Goal: Task Accomplishment & Management: Use online tool/utility

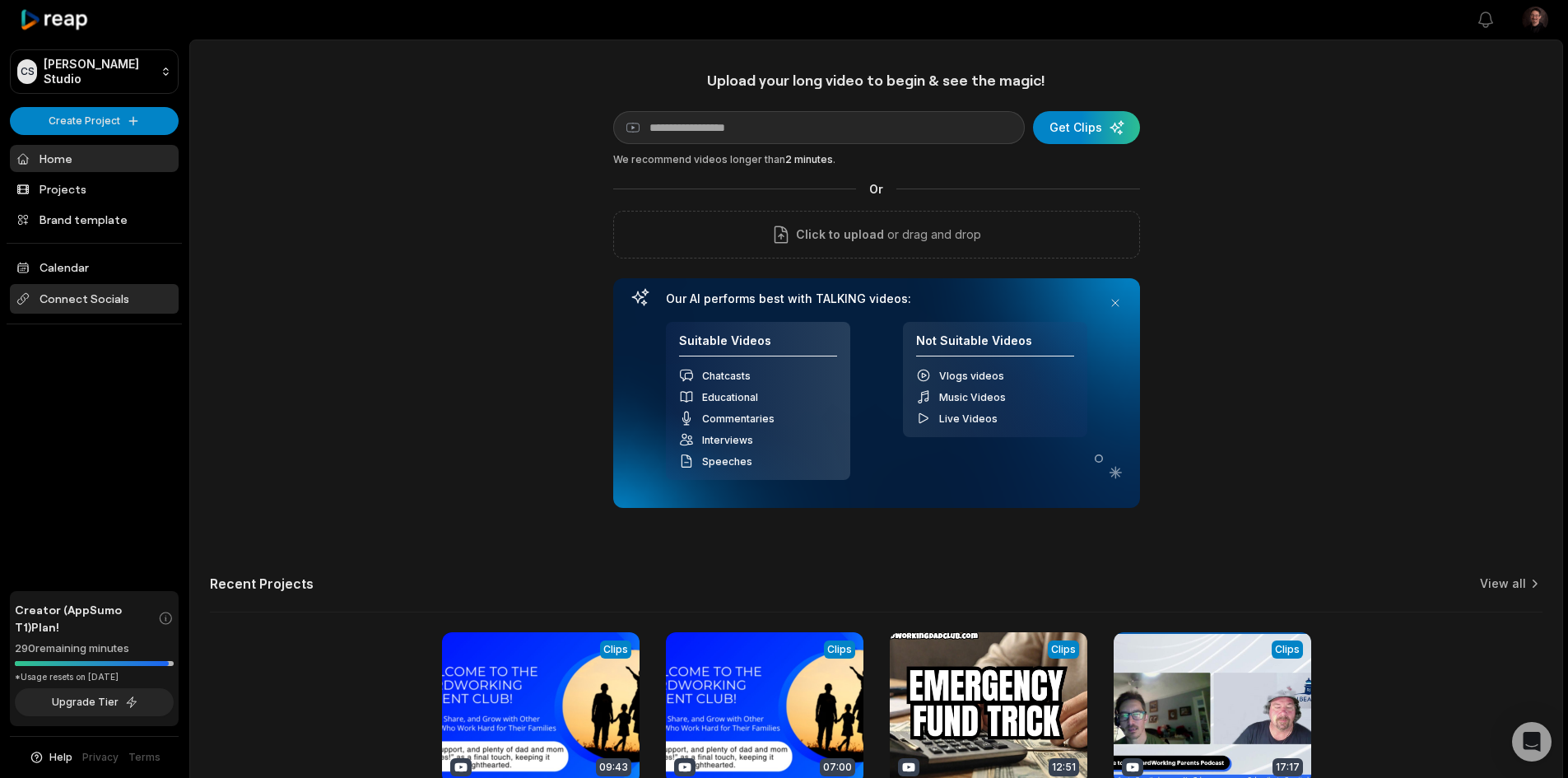
click at [86, 293] on span "Connect Socials" at bounding box center [94, 298] width 169 height 29
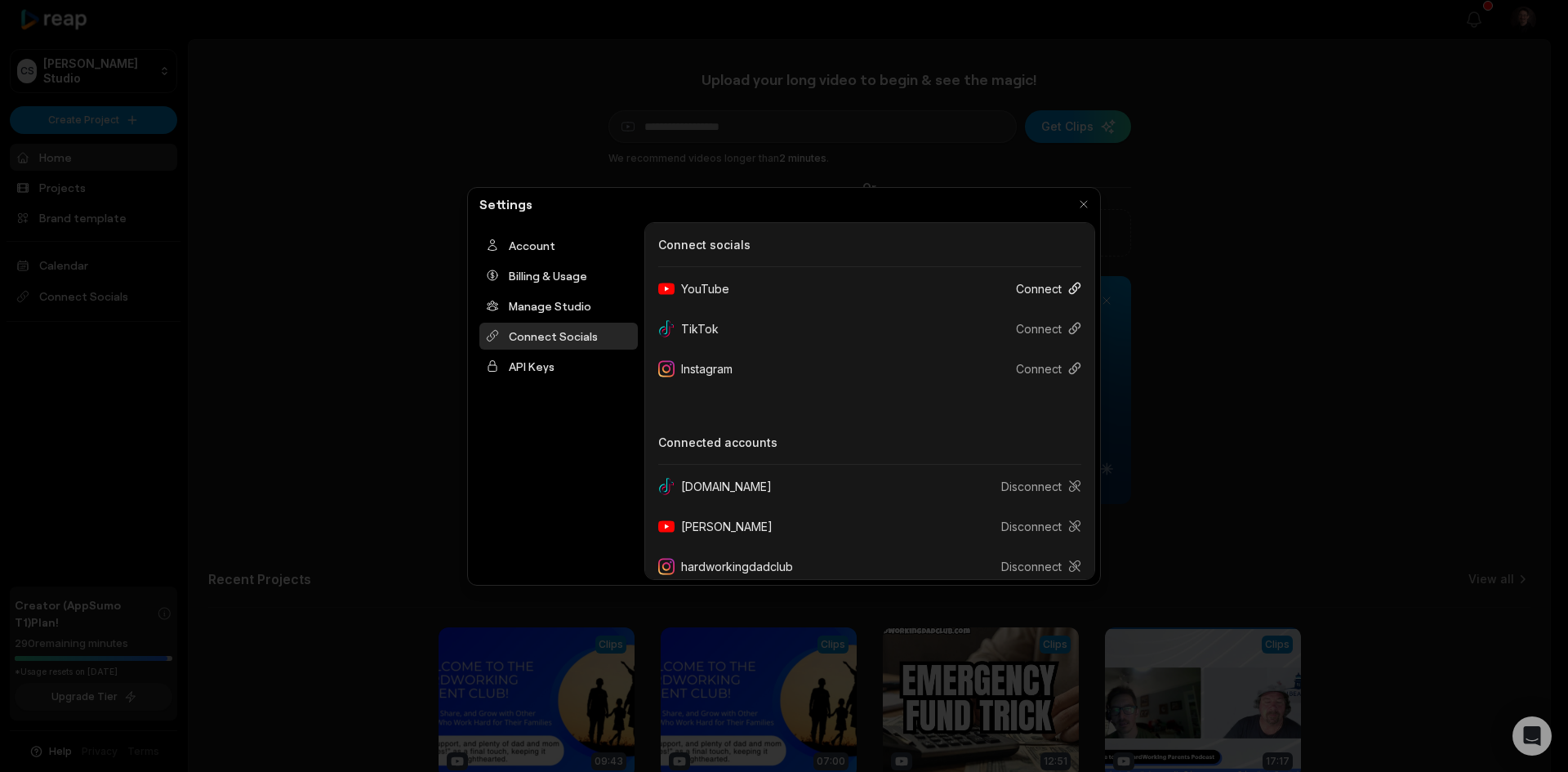
click at [1068, 287] on icon at bounding box center [1075, 289] width 13 height 13
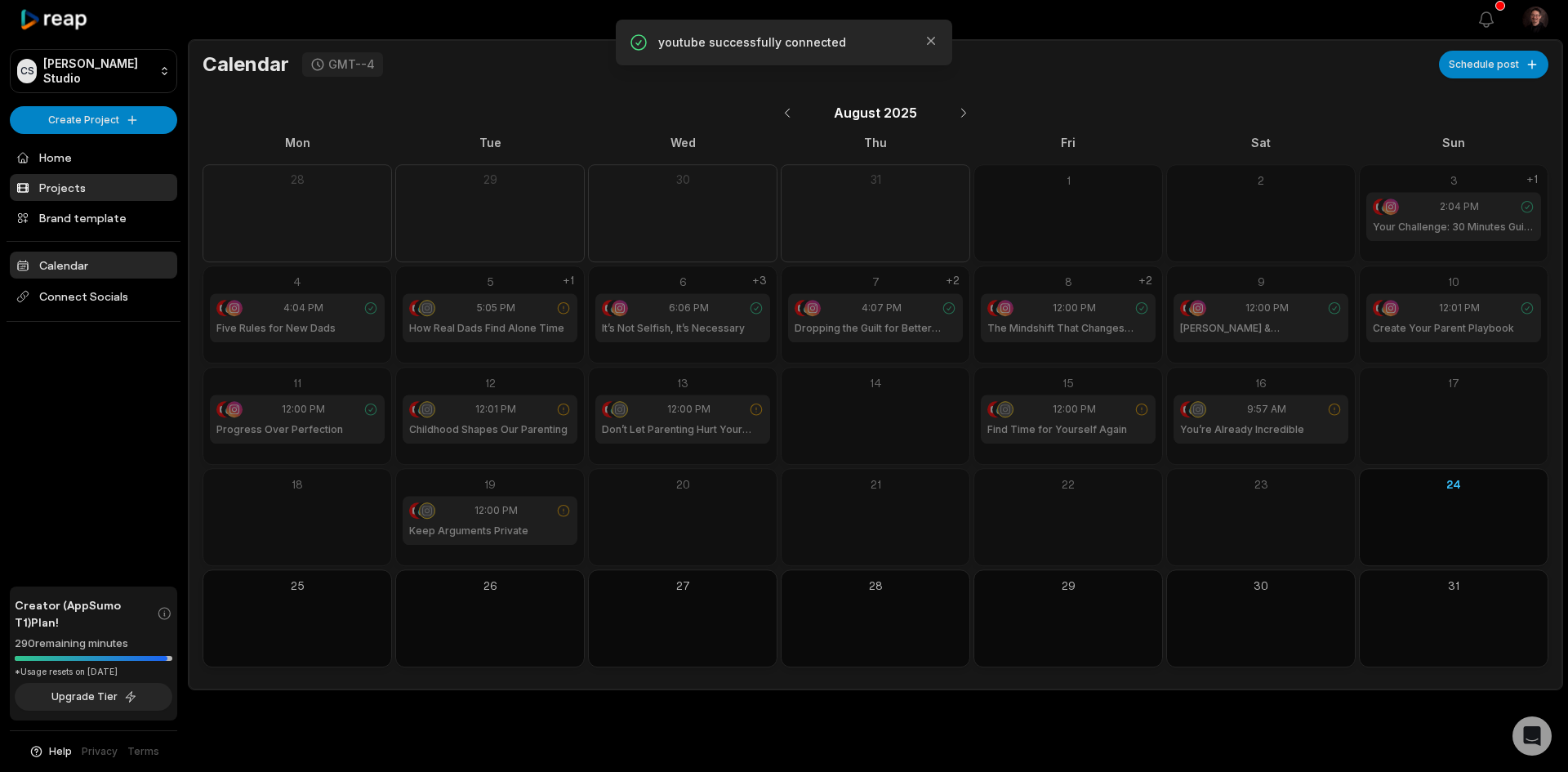
click at [62, 195] on link "Projects" at bounding box center [93, 187] width 167 height 27
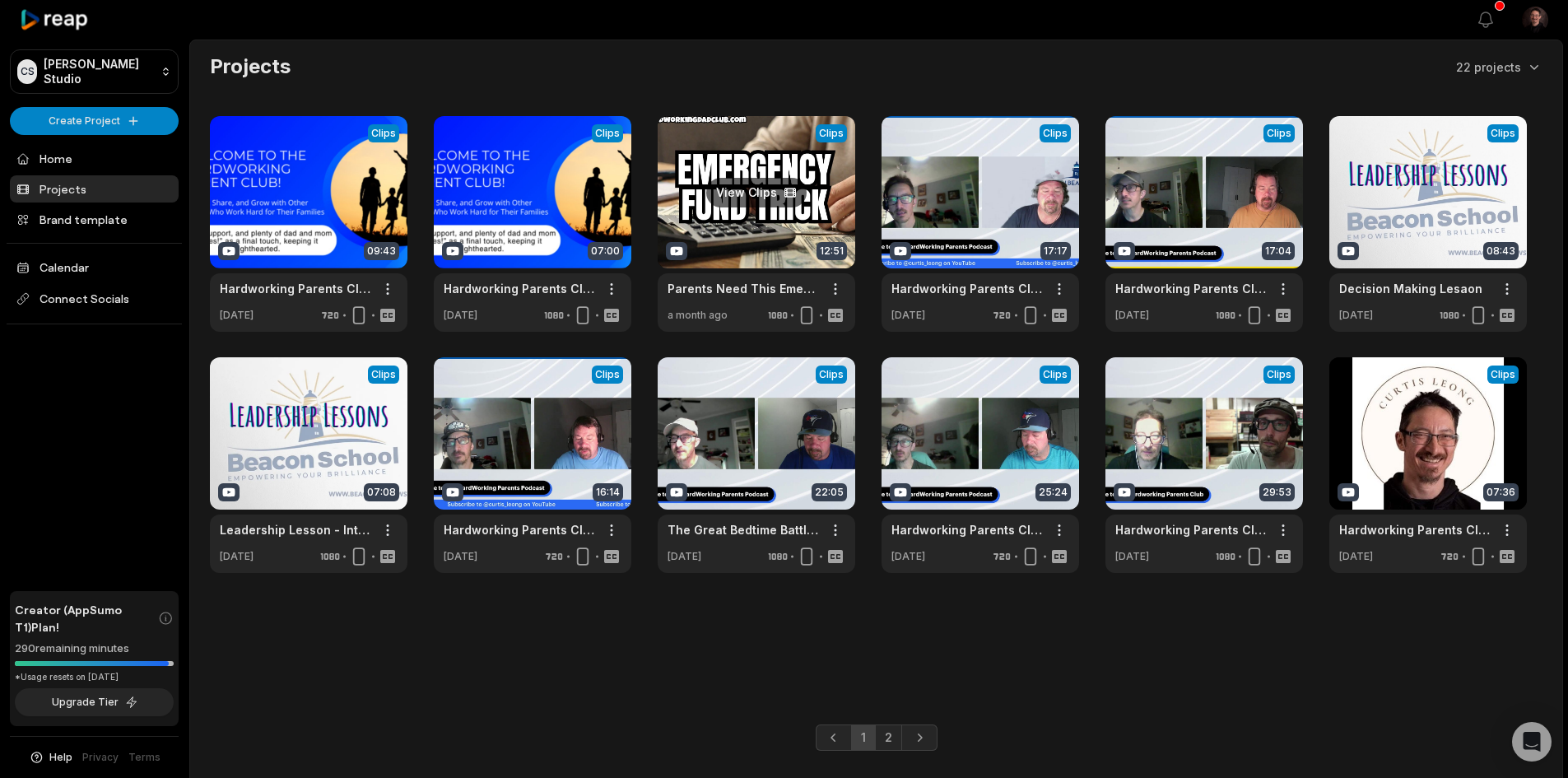
click at [747, 200] on link at bounding box center [756, 223] width 198 height 215
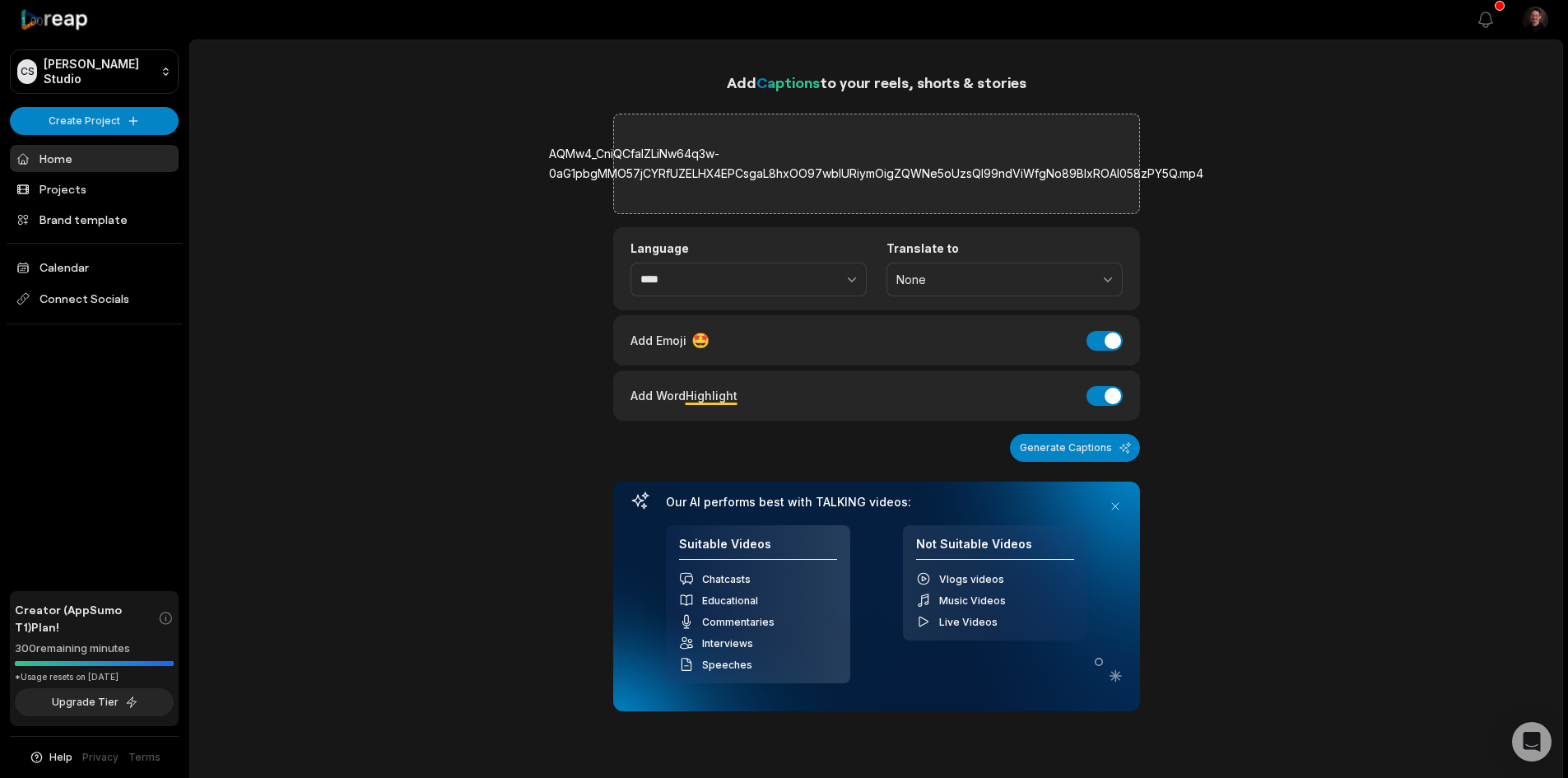
click at [866, 179] on label "AQMw4_CniQCfaIZLiNw64q3w-0aG1pbgMMO57jCYRfUZELHX4EPCsgaL8hxOO97wbIURiymOigZQWNe…" at bounding box center [876, 163] width 655 height 39
click at [0, 0] on input "AQMw4_CniQCfaIZLiNw64q3w-0aG1pbgMMO57jCYRfUZELHX4EPCsgaL8hxOO97wbIURiymOigZQWNe…" at bounding box center [0, 0] width 0 height 0
click at [1088, 446] on button "Generate Captions" at bounding box center [1075, 447] width 130 height 28
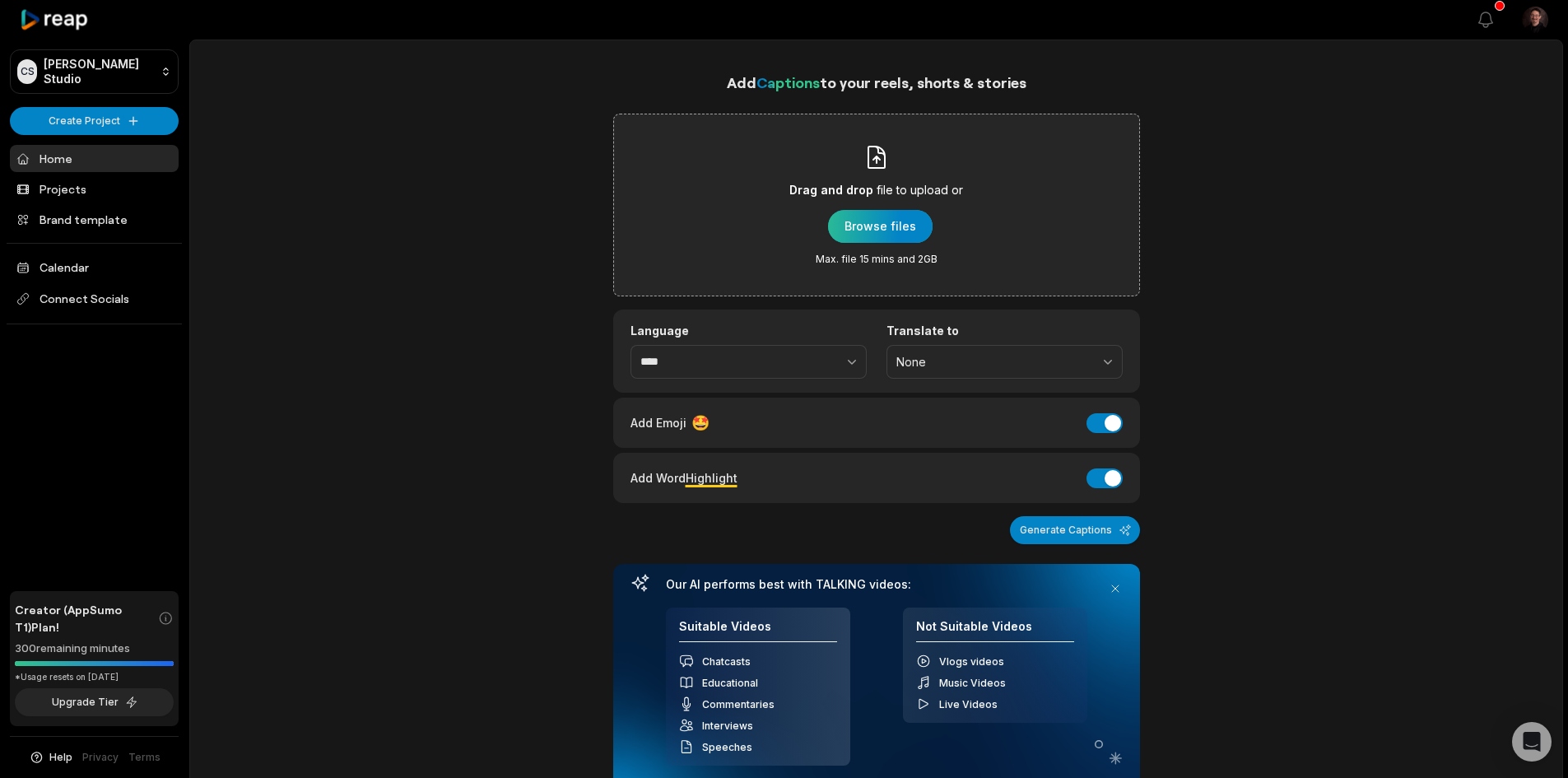
click at [910, 230] on div "button" at bounding box center [880, 226] width 105 height 33
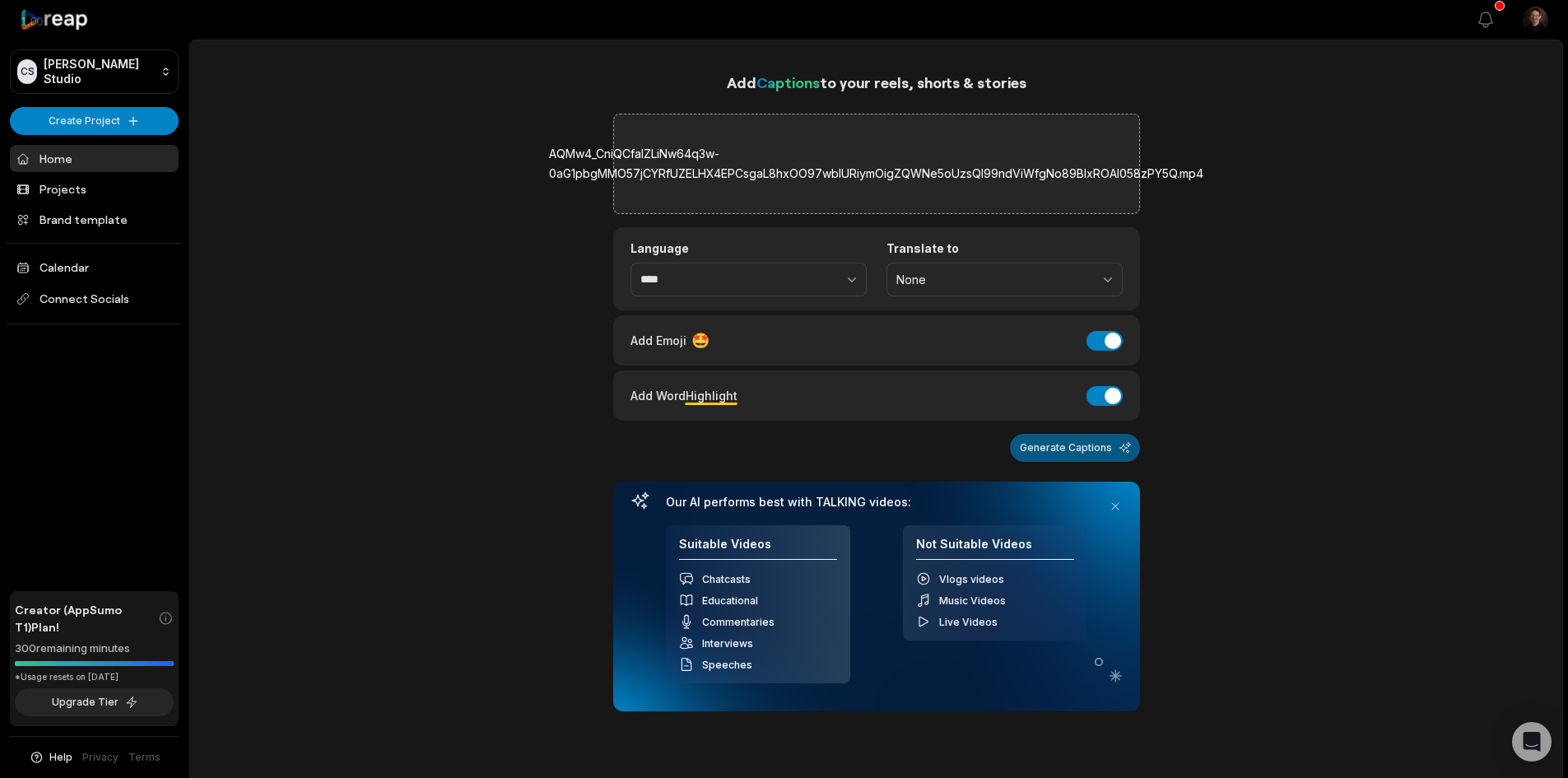
click at [1071, 451] on button "Generate Captions" at bounding box center [1075, 447] width 130 height 28
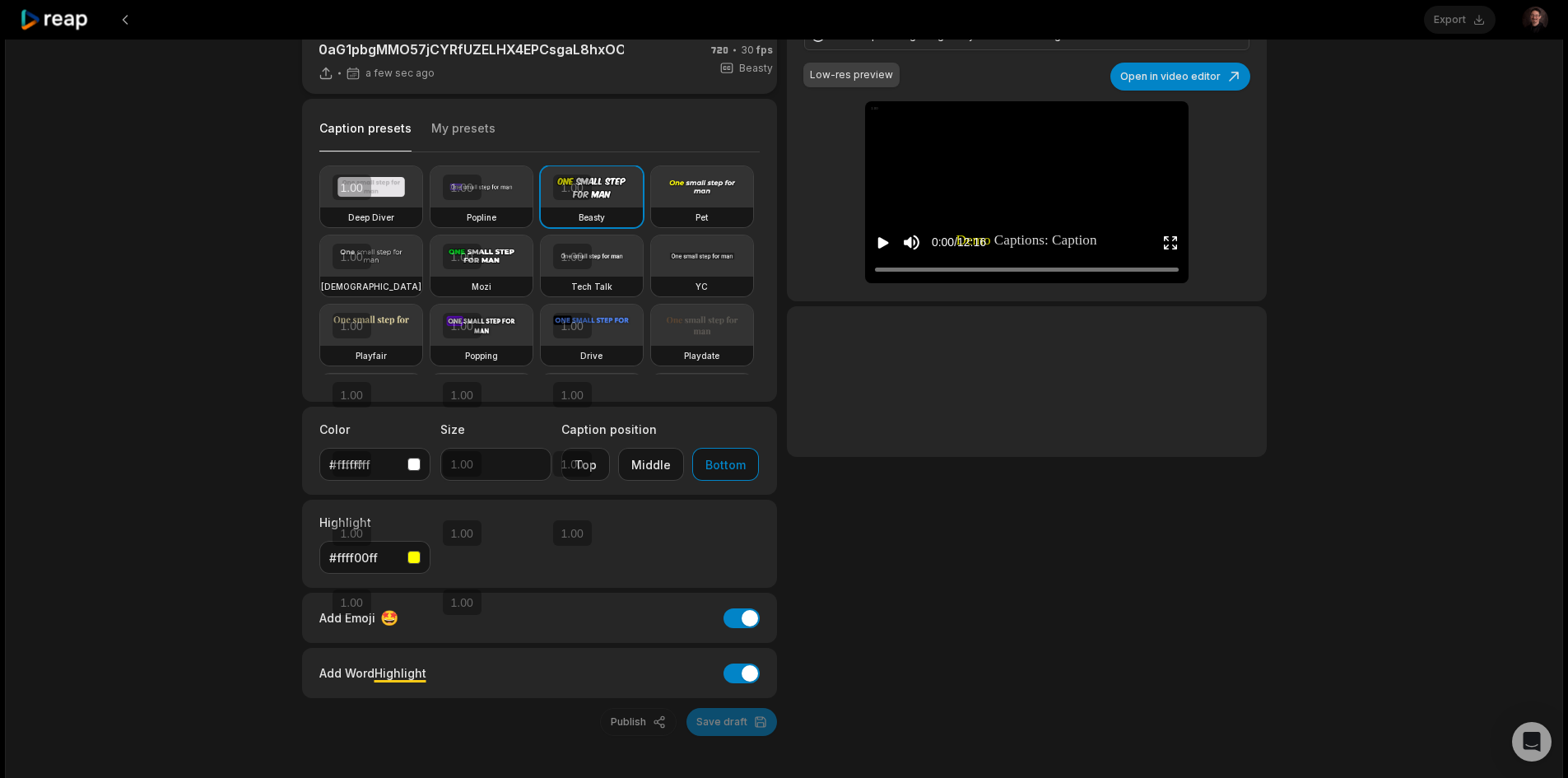
scroll to position [82, 0]
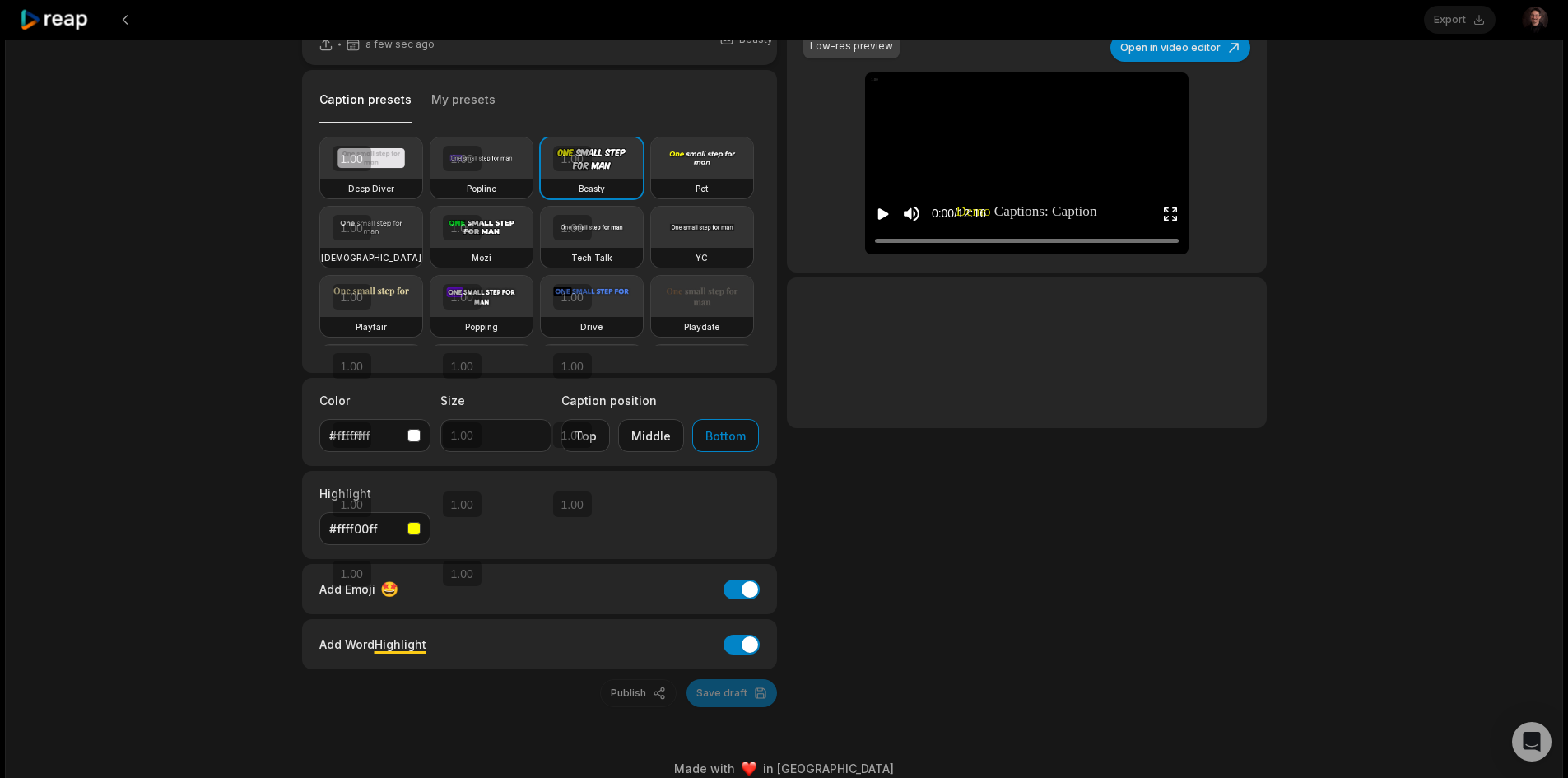
click at [880, 214] on icon "Play video" at bounding box center [884, 214] width 11 height 12
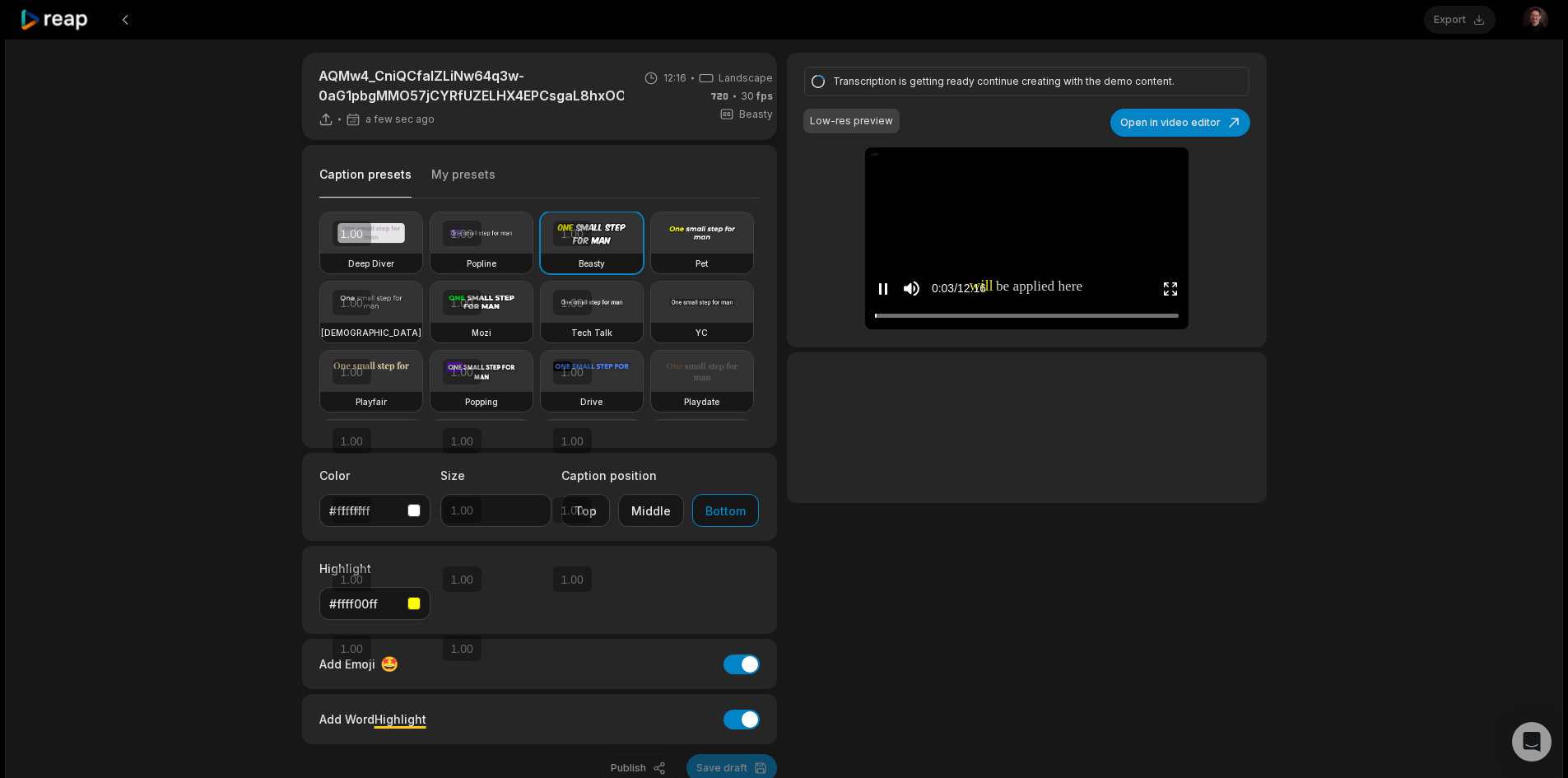
scroll to position [0, 0]
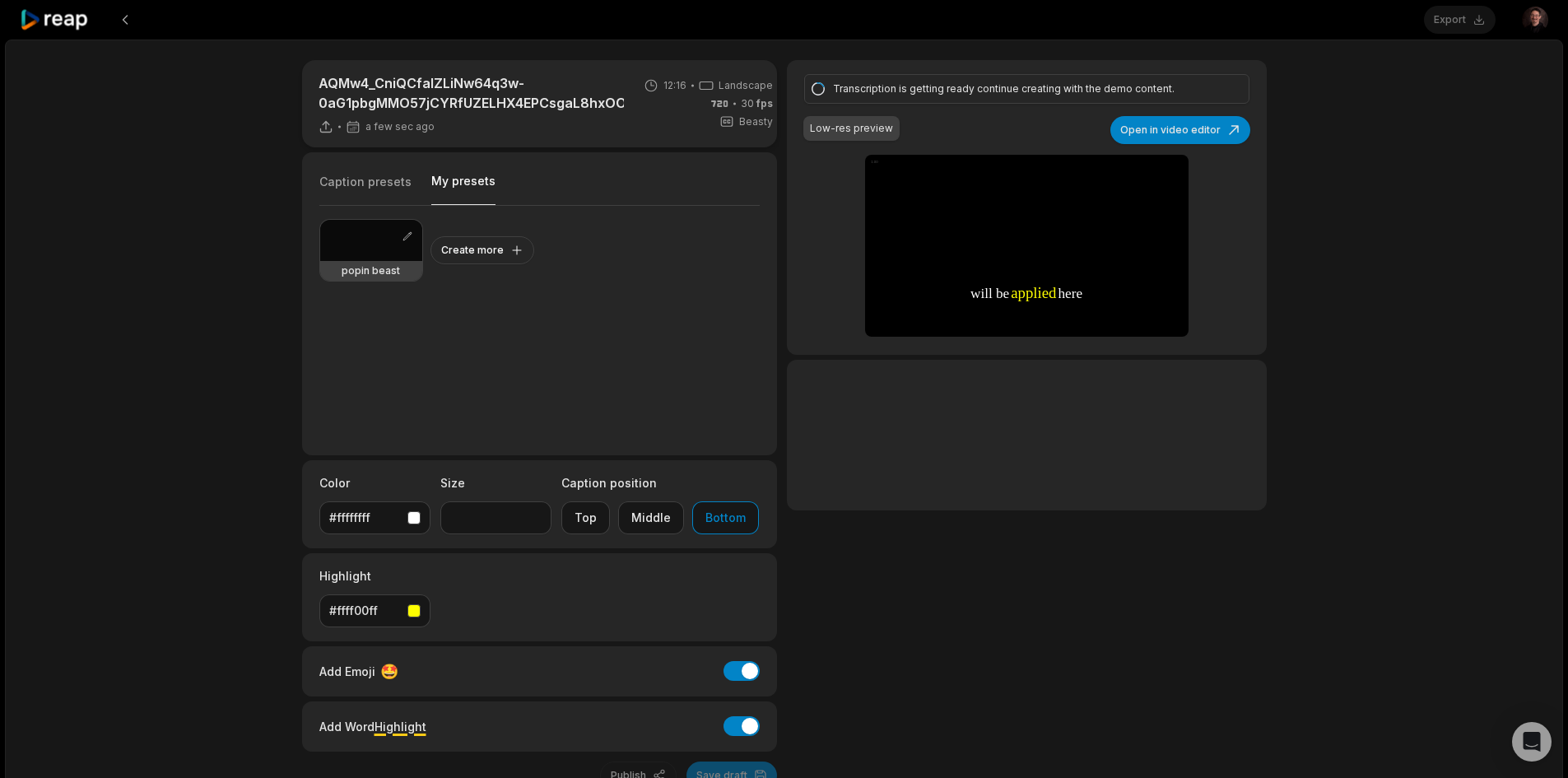
click at [453, 183] on button "My presets" at bounding box center [463, 189] width 65 height 32
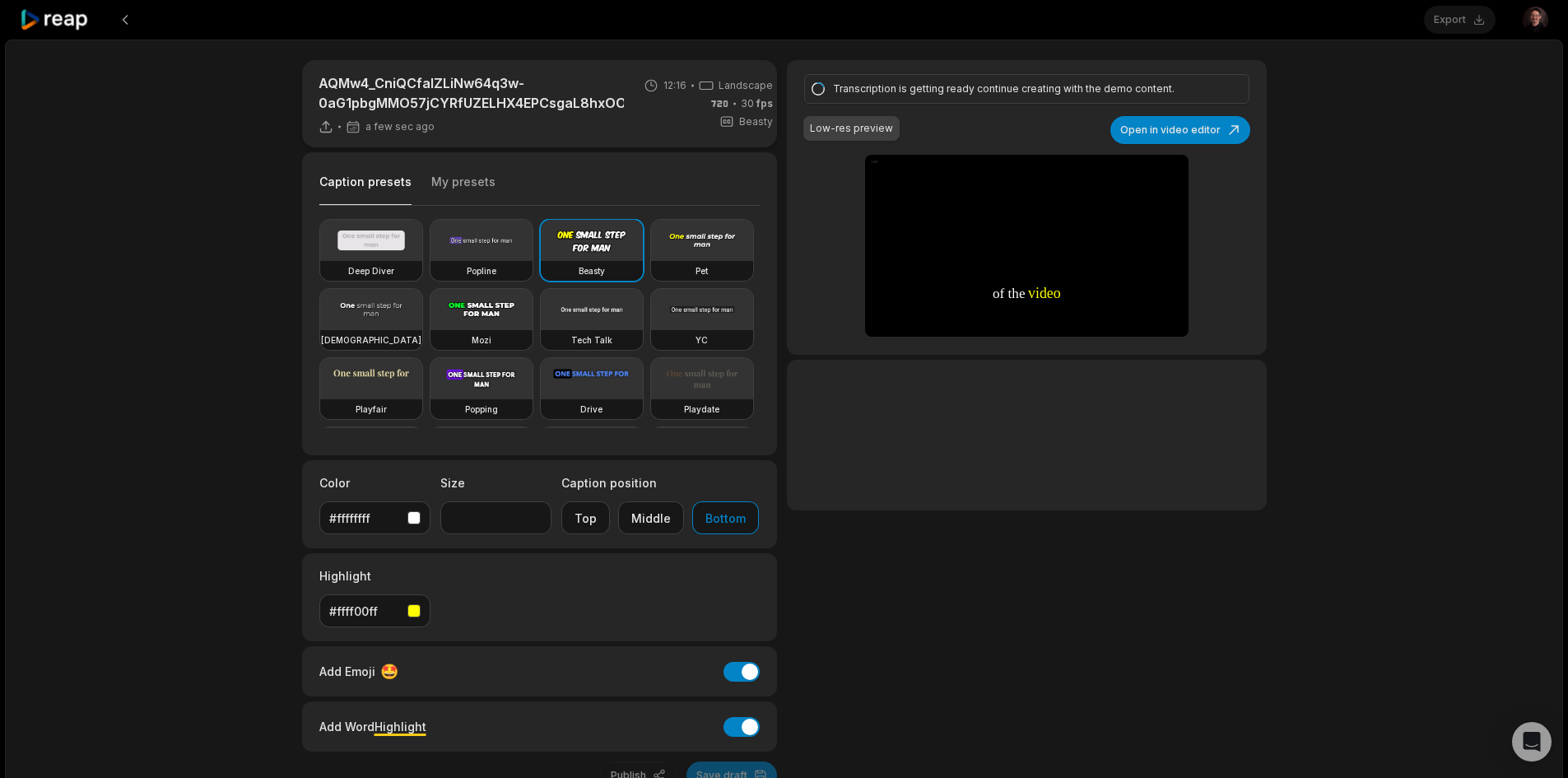
click at [387, 182] on button "Caption presets" at bounding box center [366, 189] width 92 height 32
click at [1140, 133] on button "Open in video editor" at bounding box center [1180, 129] width 140 height 28
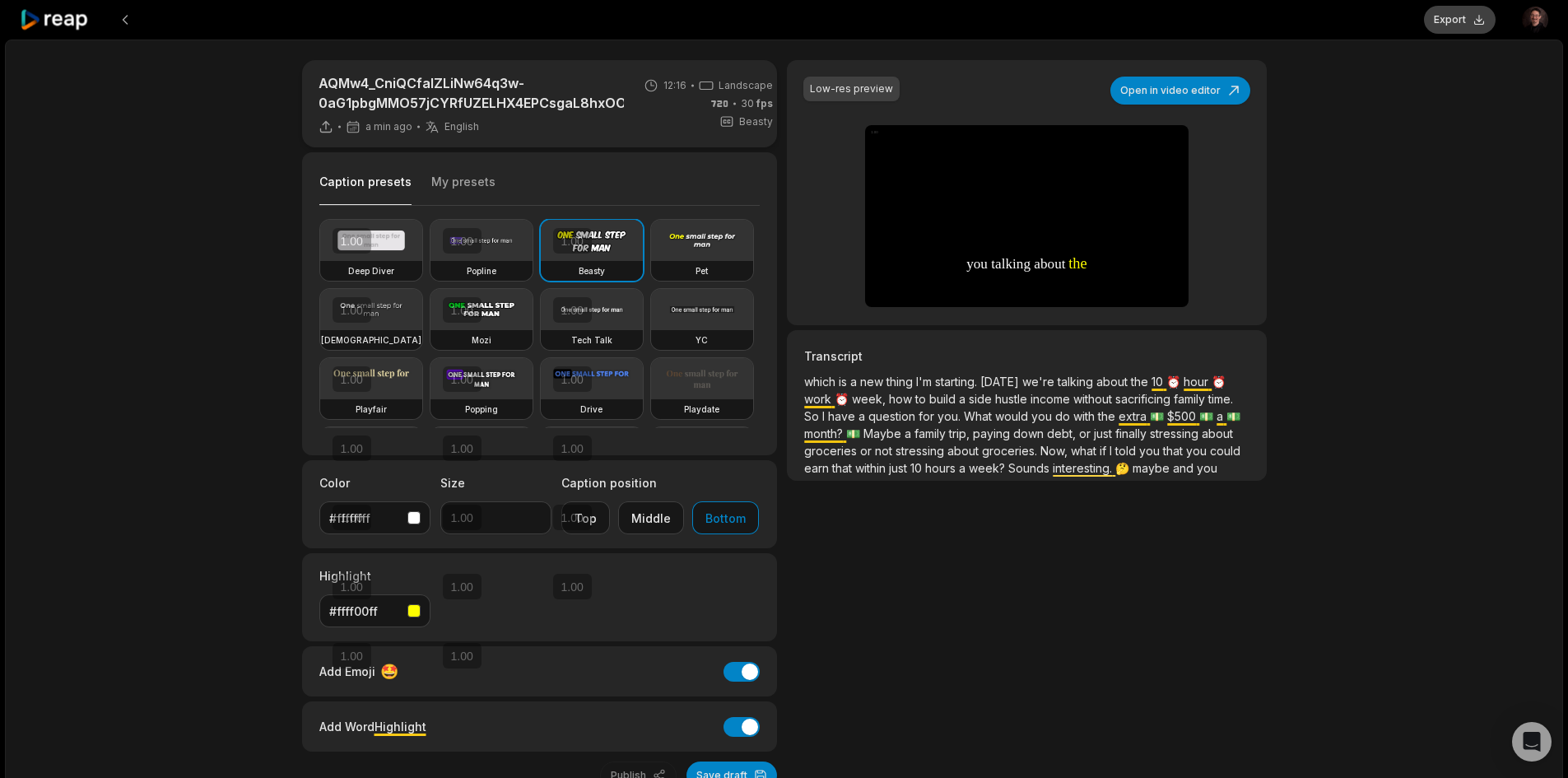
click at [1477, 20] on button "Export" at bounding box center [1459, 19] width 71 height 28
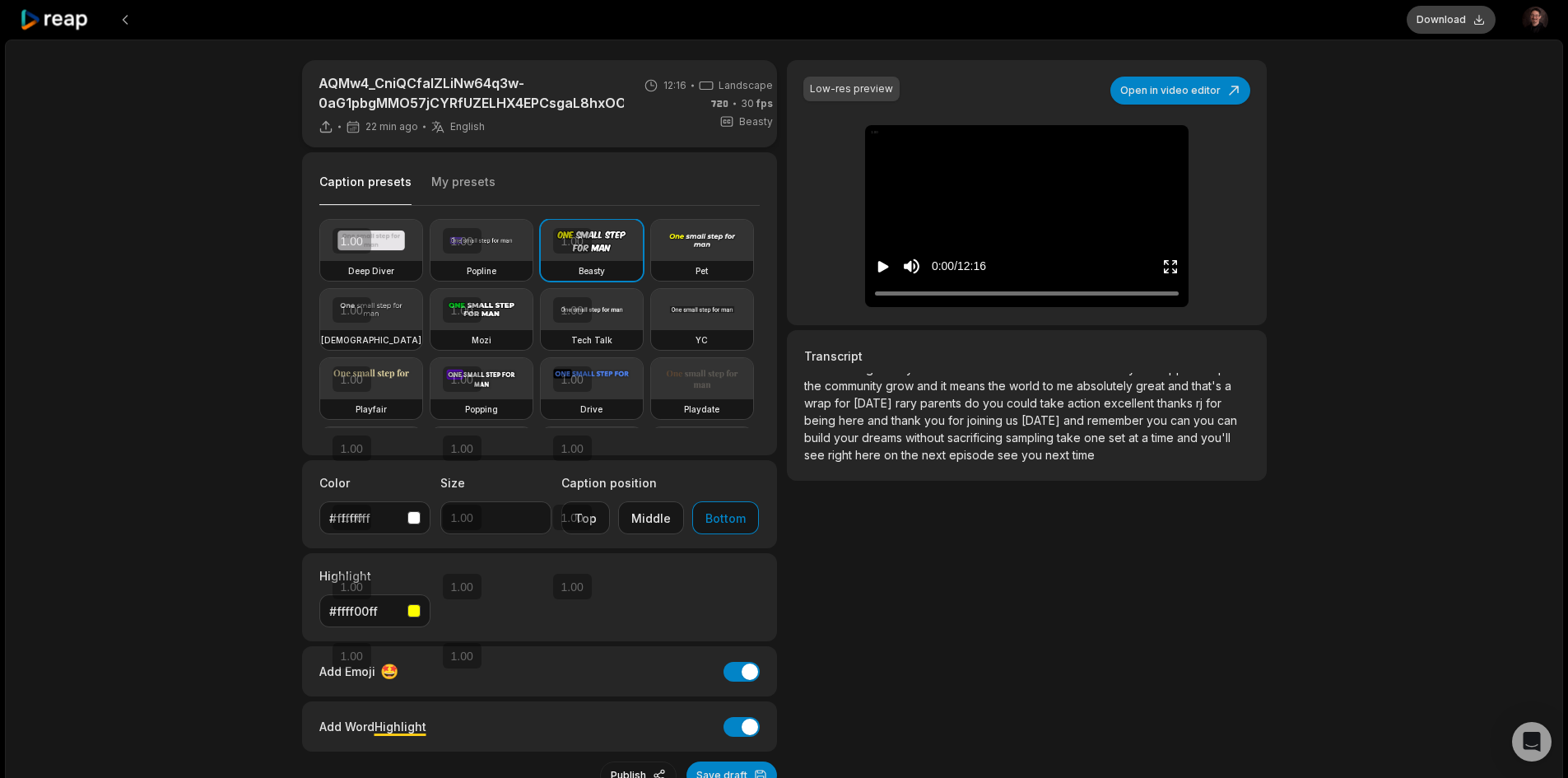
click at [1475, 24] on button "Download" at bounding box center [1451, 19] width 89 height 28
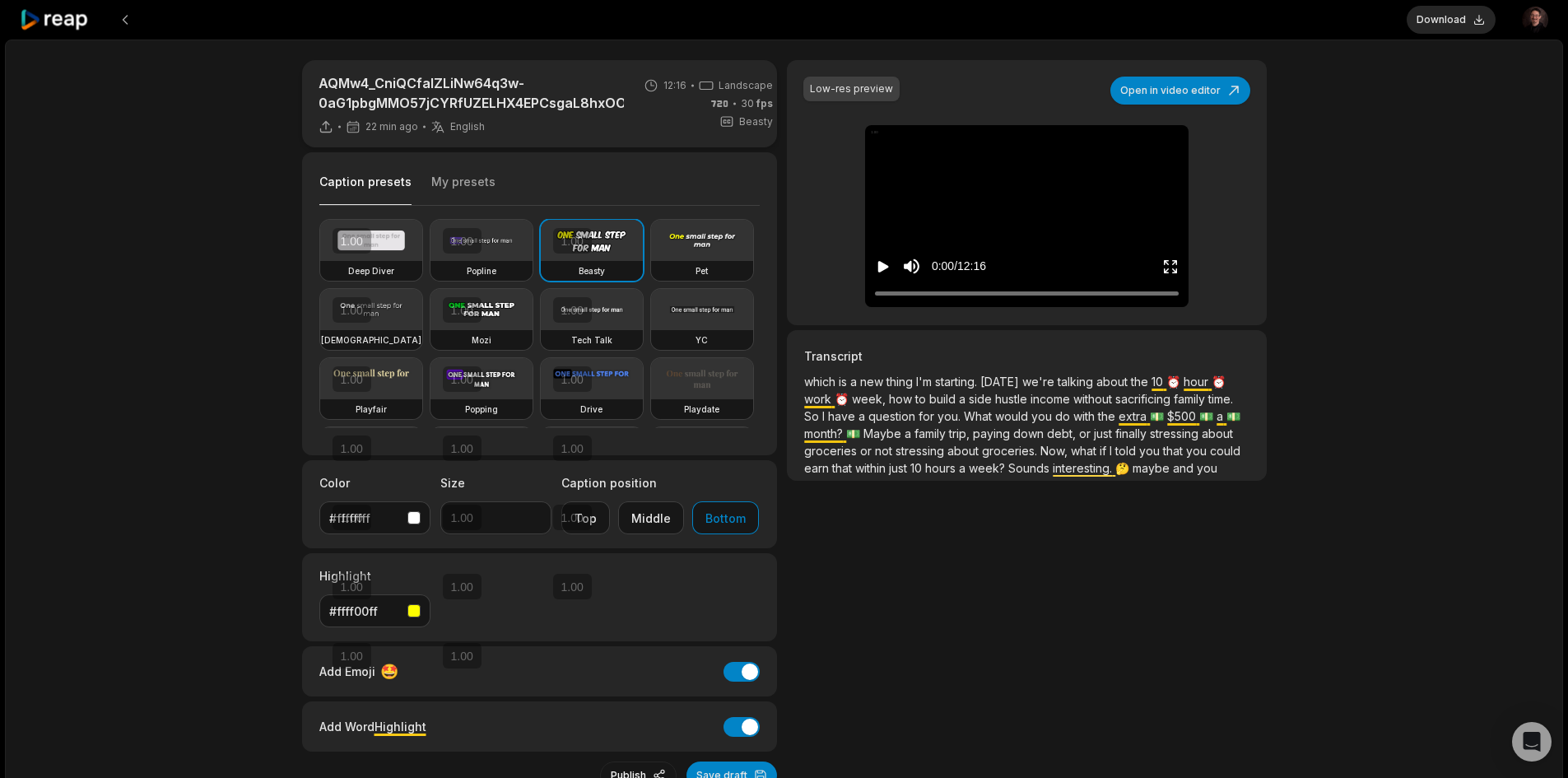
click at [1292, 97] on div "AQMw4_CniQCfaIZLiNw64q3w-0aG1pbgMMO57jCYRfUZELHX4EPCsgaL8hxOO97wbIURiymOigZQWNe…" at bounding box center [784, 457] width 1558 height 835
click at [122, 20] on button at bounding box center [125, 19] width 29 height 29
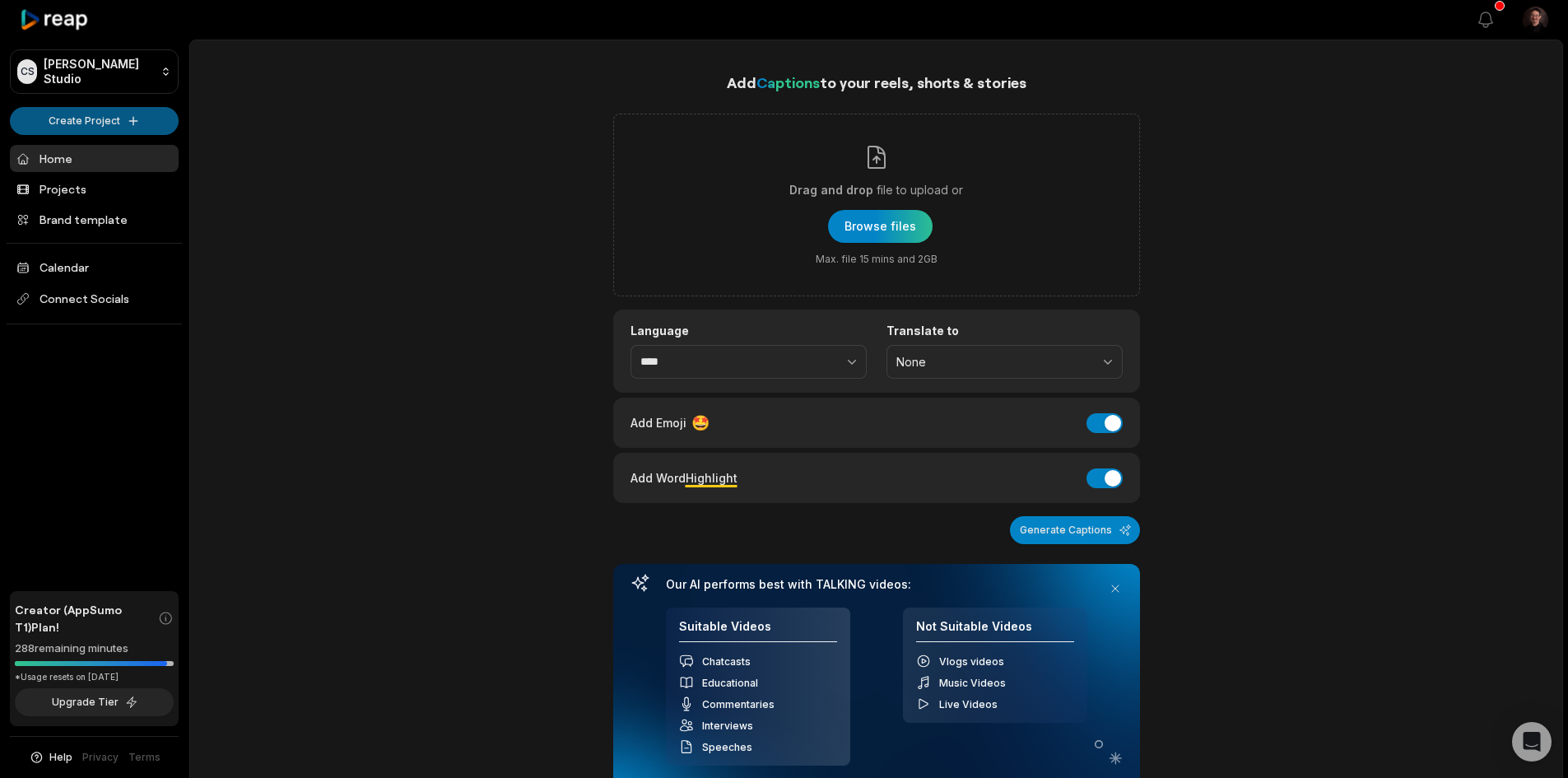
click at [108, 119] on html "[PERSON_NAME] Studio Create Project Home Projects Brand template Calendar Conne…" at bounding box center [784, 389] width 1568 height 778
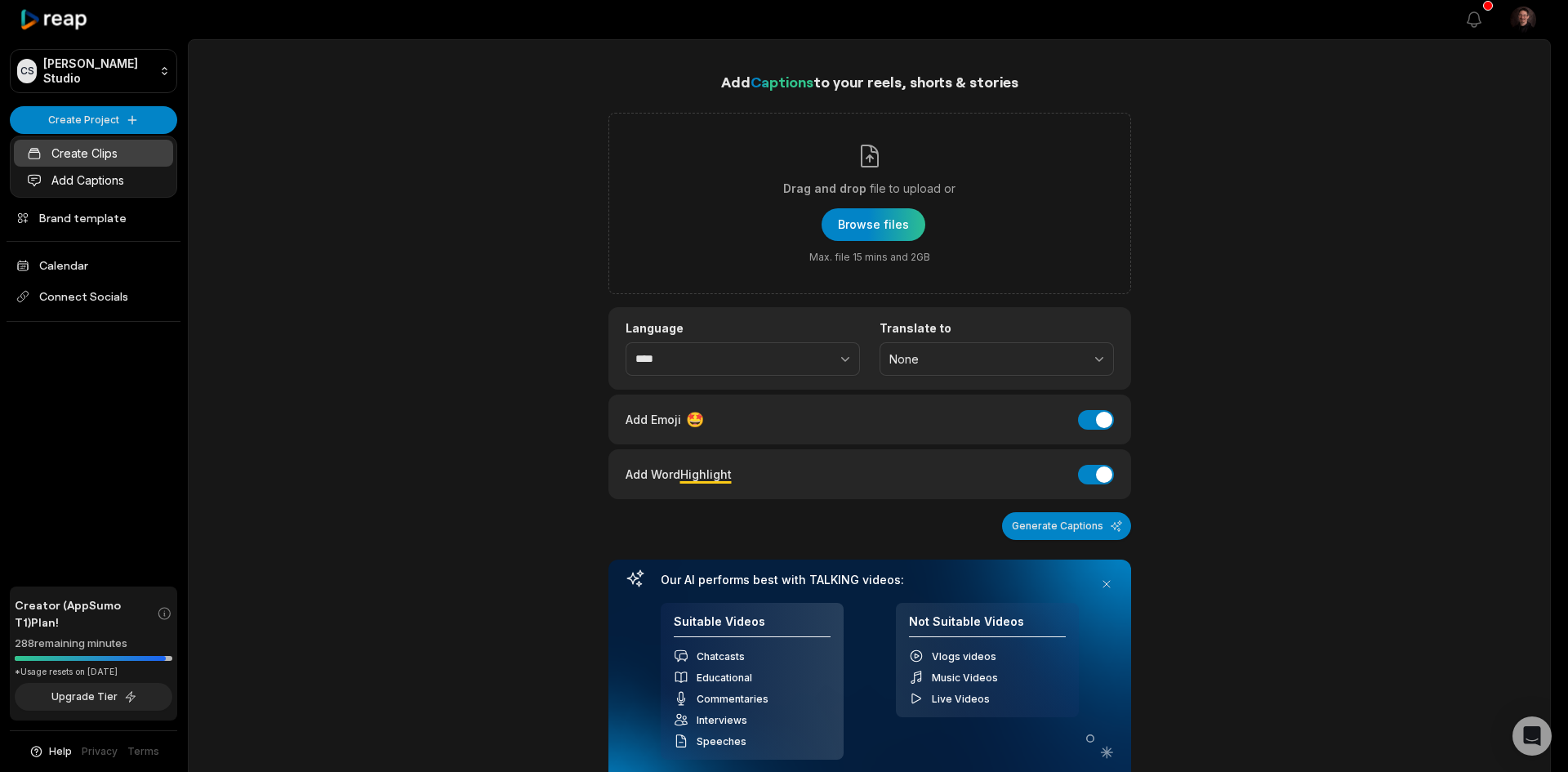
click at [96, 155] on link "Create Clips" at bounding box center [93, 153] width 159 height 27
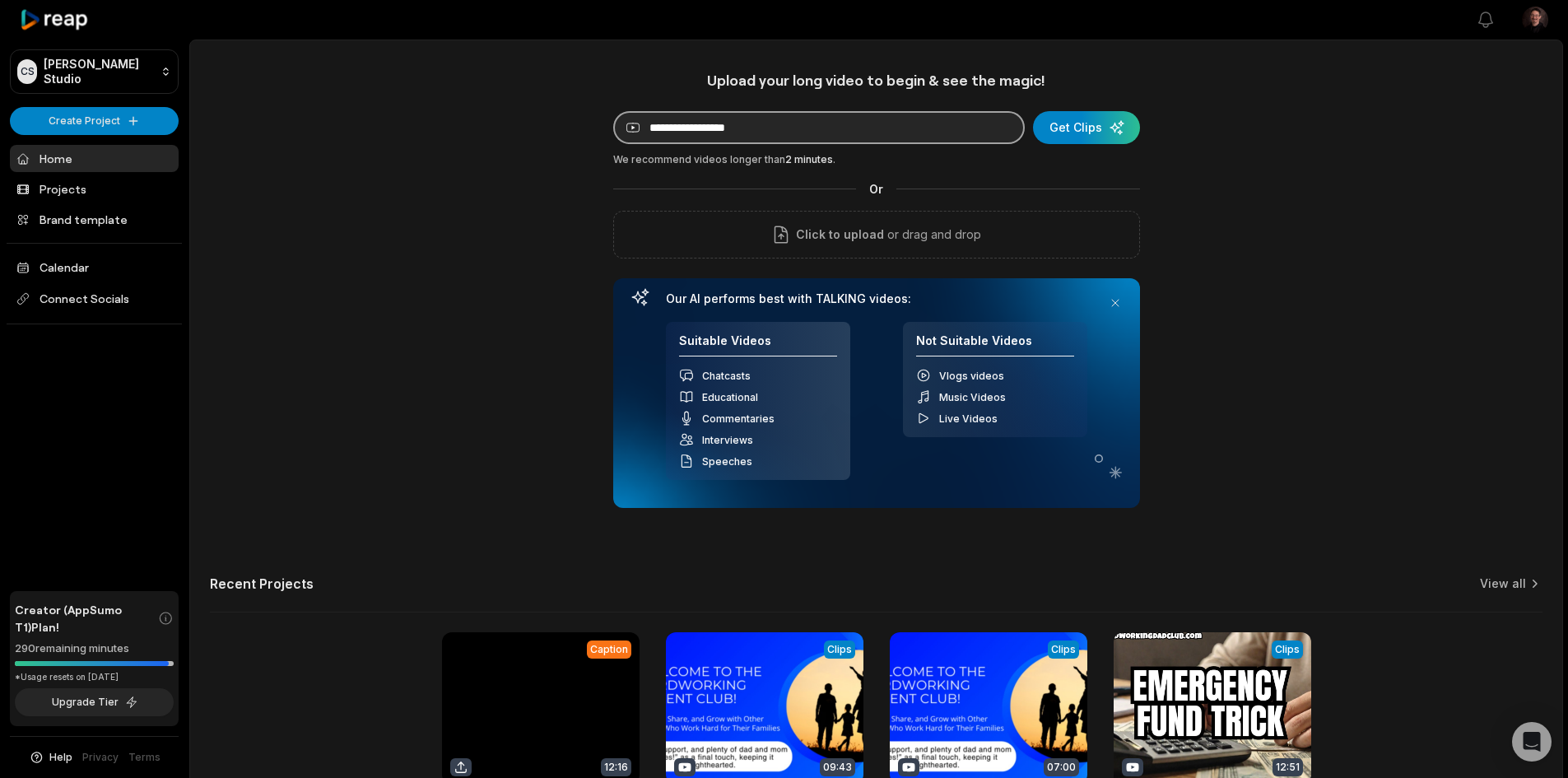
click at [768, 137] on input at bounding box center [818, 127] width 412 height 33
click at [818, 120] on input at bounding box center [818, 127] width 412 height 33
paste input "**********"
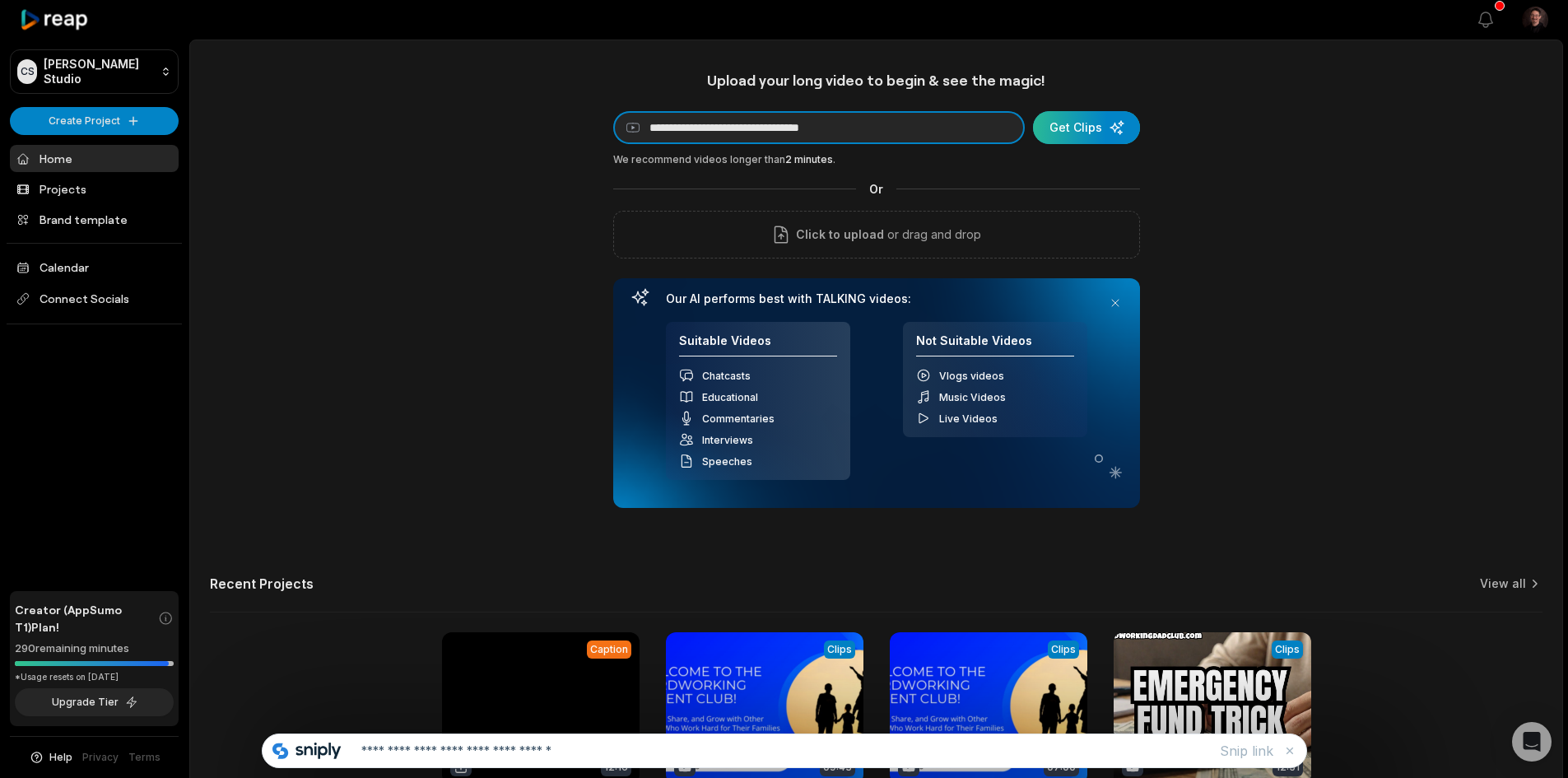
type input "**********"
click at [1070, 117] on div "submit" at bounding box center [1087, 127] width 107 height 33
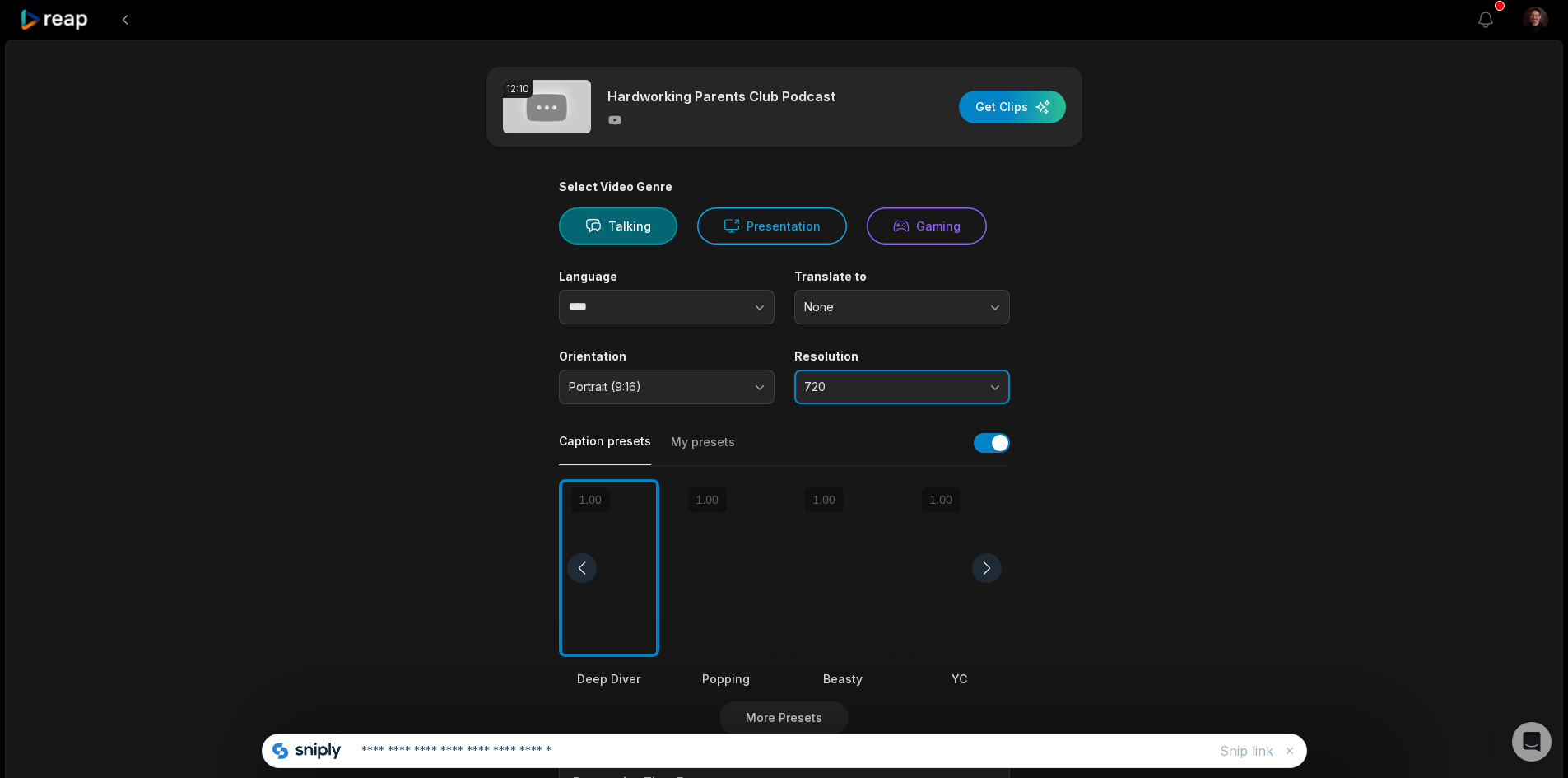
click at [977, 382] on button "720" at bounding box center [901, 386] width 215 height 34
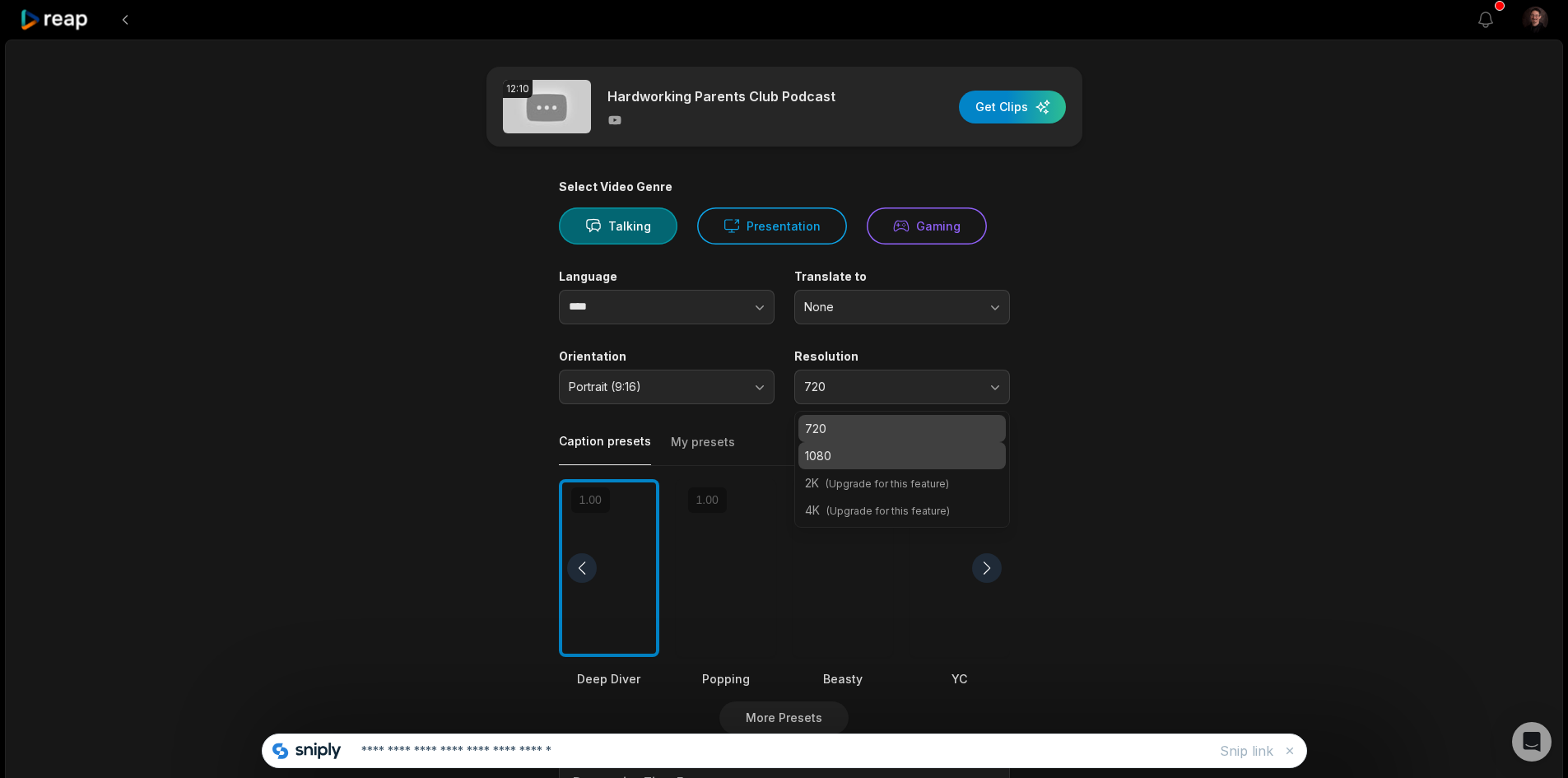
click at [941, 449] on p "1080" at bounding box center [902, 455] width 195 height 18
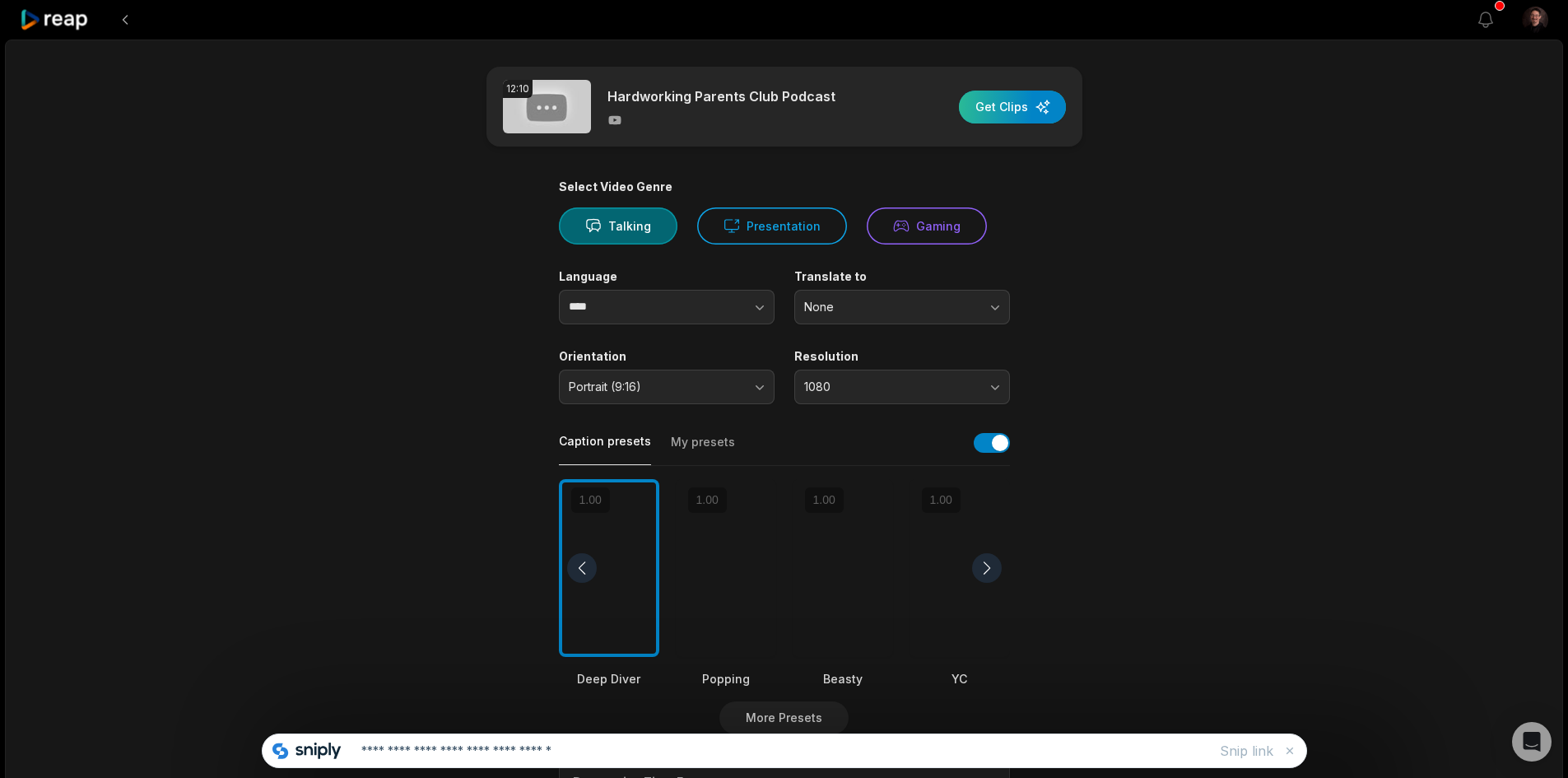
click at [1003, 106] on div "button" at bounding box center [1013, 106] width 107 height 33
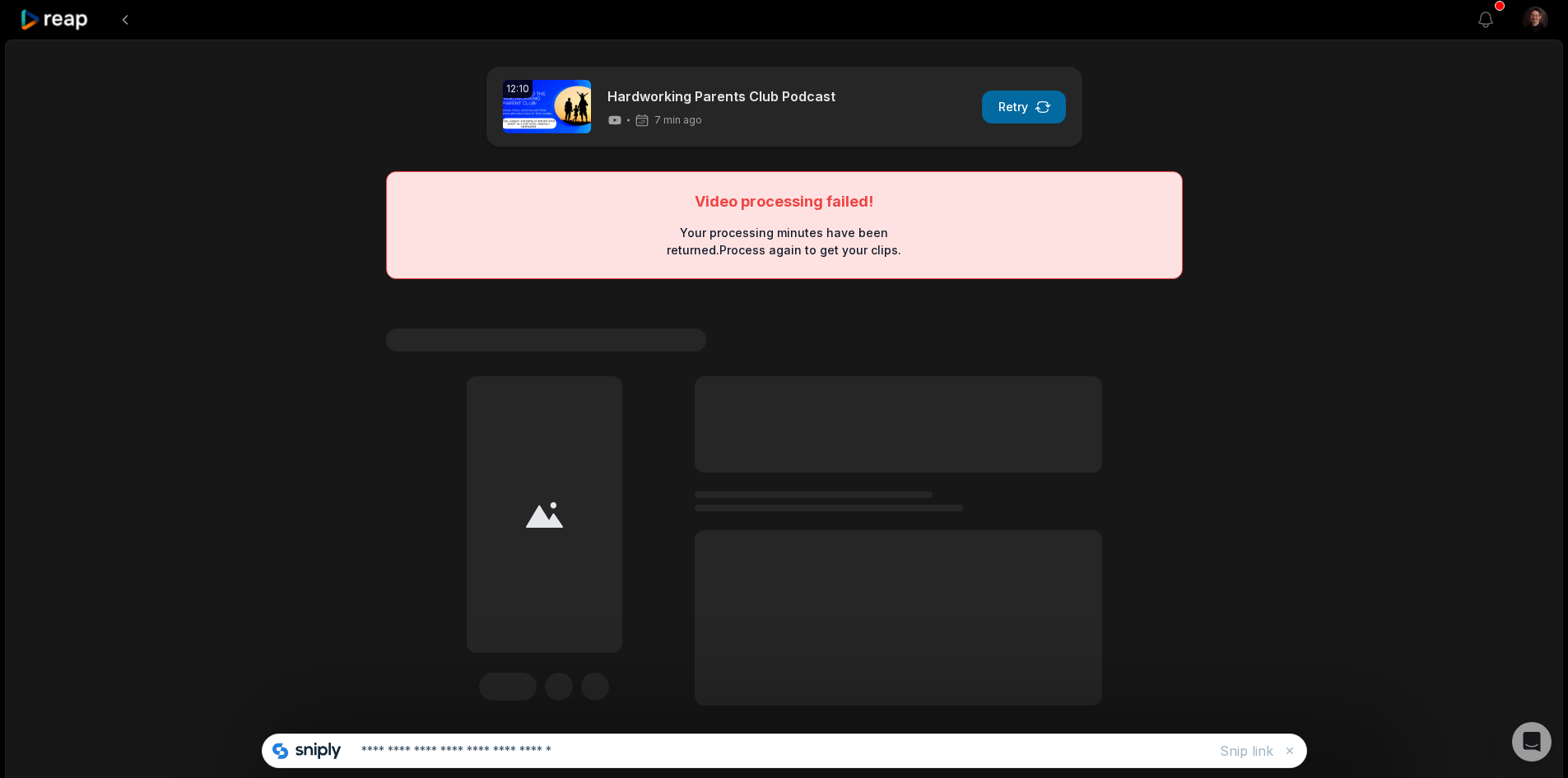
click at [1001, 115] on button "Retry" at bounding box center [1024, 106] width 84 height 33
